Goal: Task Accomplishment & Management: Complete application form

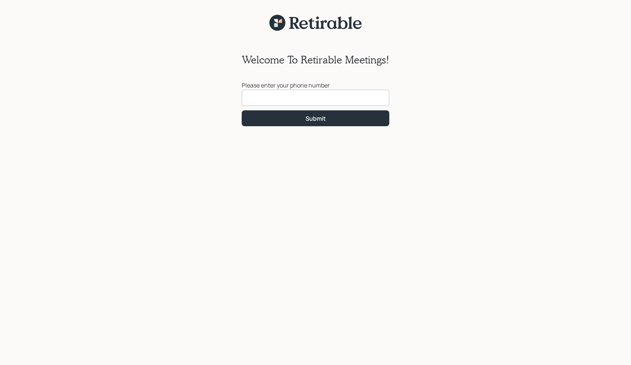
click at [254, 95] on input at bounding box center [316, 98] width 148 height 16
type input "[PHONE_NUMBER]"
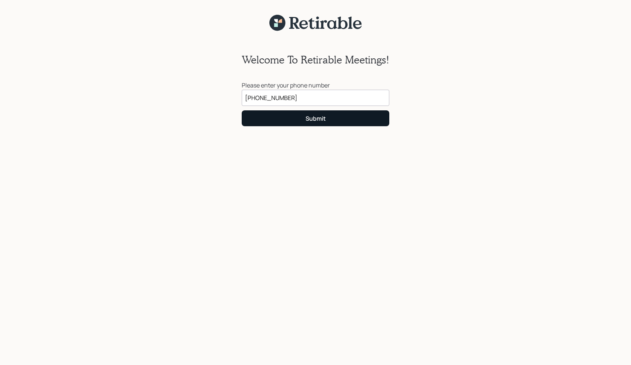
click at [320, 115] on div "Submit" at bounding box center [315, 118] width 20 height 8
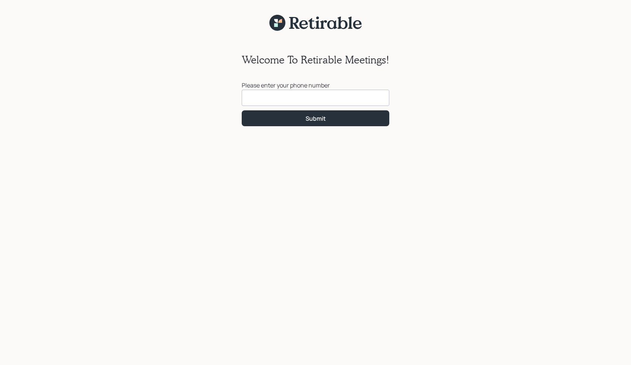
click at [253, 97] on input at bounding box center [316, 98] width 148 height 16
type input "(708) 846-9384"
click at [575, 363] on div "Welcome To Retirable Meetings! Please enter your phone number (708) 846-9384 Su…" at bounding box center [315, 202] width 631 height 343
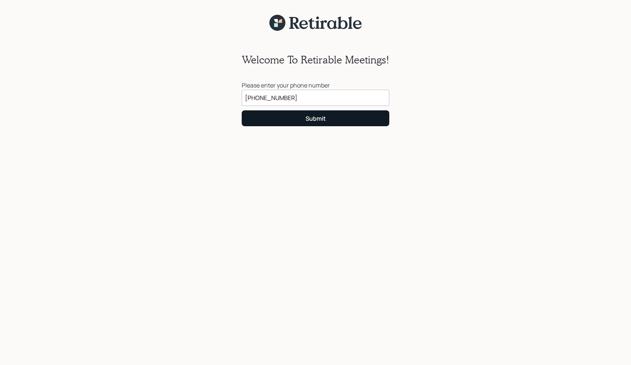
click at [314, 117] on div "Submit" at bounding box center [315, 118] width 20 height 8
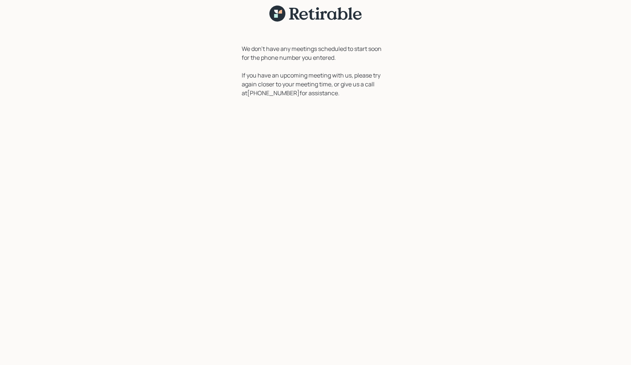
scroll to position [9, 0]
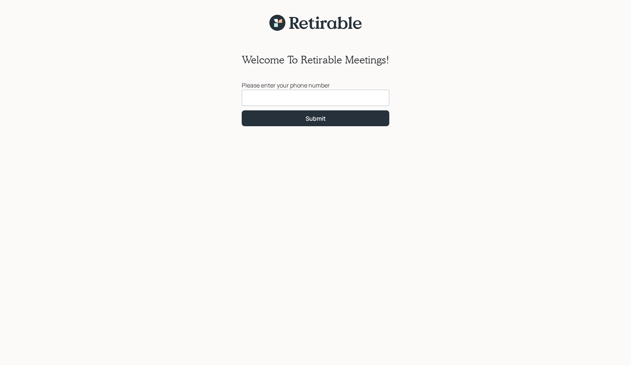
click at [259, 97] on input at bounding box center [316, 98] width 148 height 16
type input "(708) 846-9384"
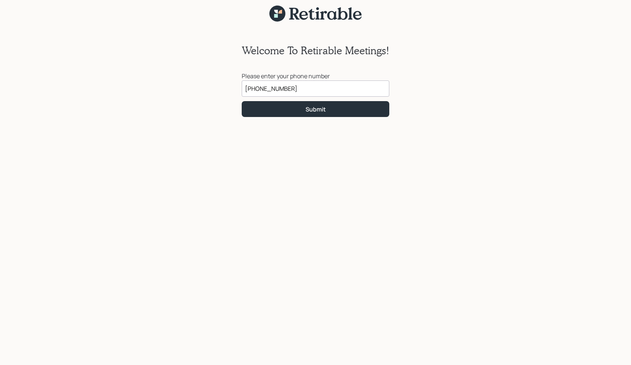
scroll to position [9, 0]
click at [313, 110] on div "Submit" at bounding box center [315, 109] width 20 height 8
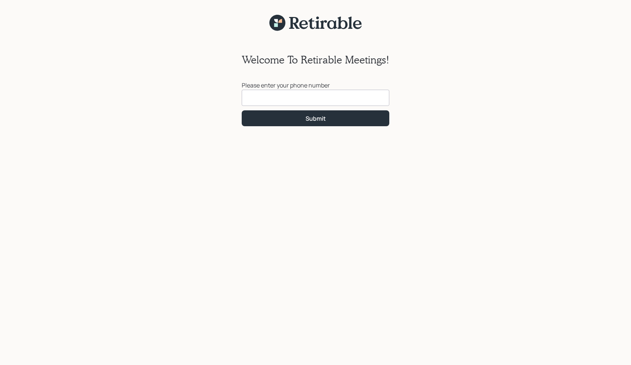
click at [260, 98] on input at bounding box center [316, 98] width 148 height 16
type input "(708) 846-9384"
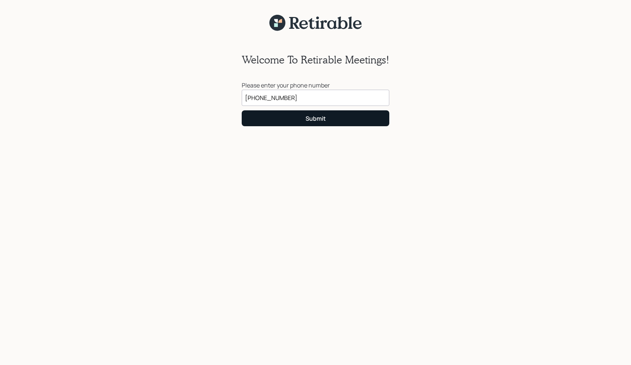
click at [315, 116] on div "Submit" at bounding box center [315, 118] width 20 height 8
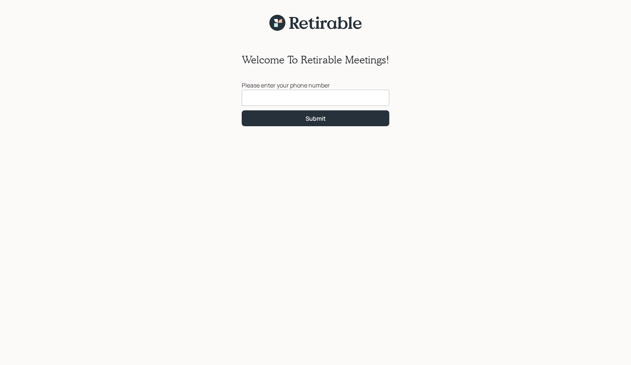
click at [249, 96] on input at bounding box center [316, 98] width 148 height 16
type input "(708) 846-9384"
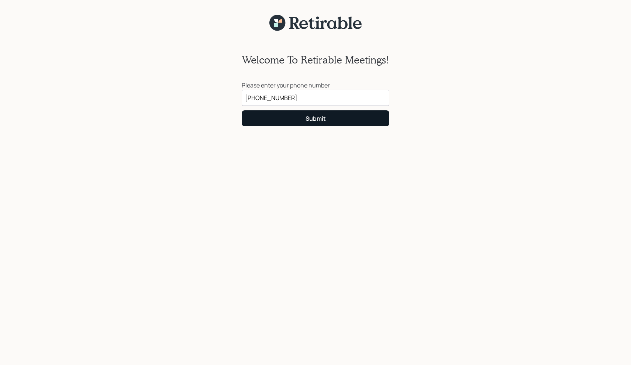
click at [312, 119] on div "Submit" at bounding box center [315, 118] width 20 height 8
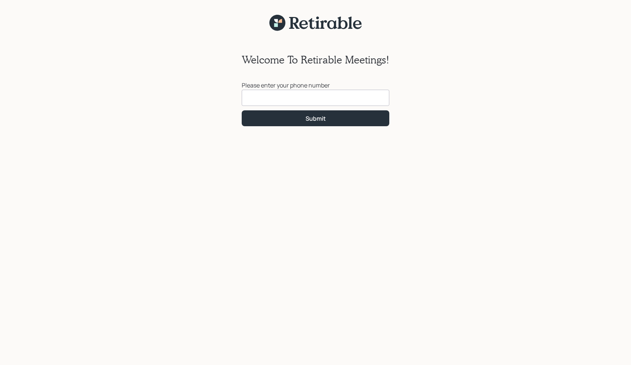
click at [269, 97] on input at bounding box center [316, 98] width 148 height 16
type input "[PHONE_NUMBER]"
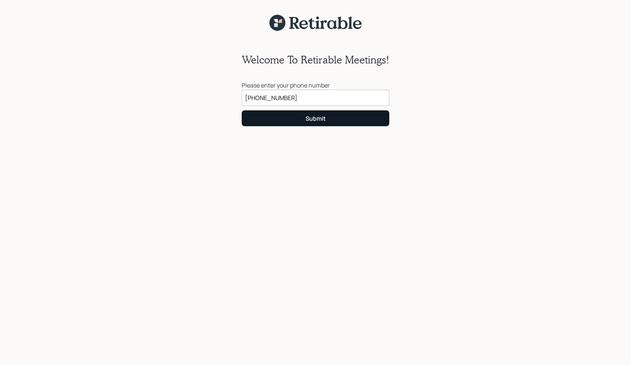
click at [310, 119] on div "Submit" at bounding box center [315, 118] width 20 height 8
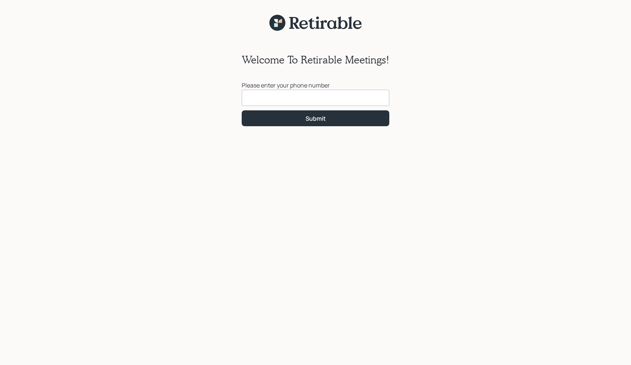
click at [259, 101] on input at bounding box center [316, 98] width 148 height 16
type input "(708) 846-9384"
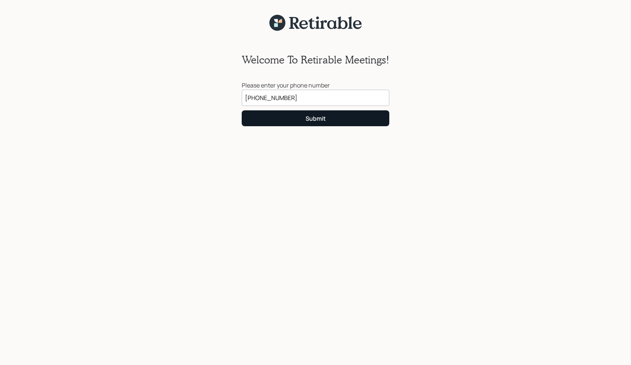
click at [312, 117] on div "Submit" at bounding box center [315, 118] width 20 height 8
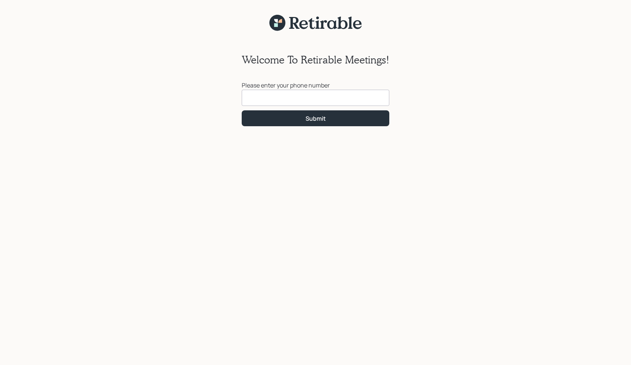
click at [266, 96] on input at bounding box center [316, 98] width 148 height 16
type input "[PHONE_NUMBER]"
